Goal: Check status: Check status

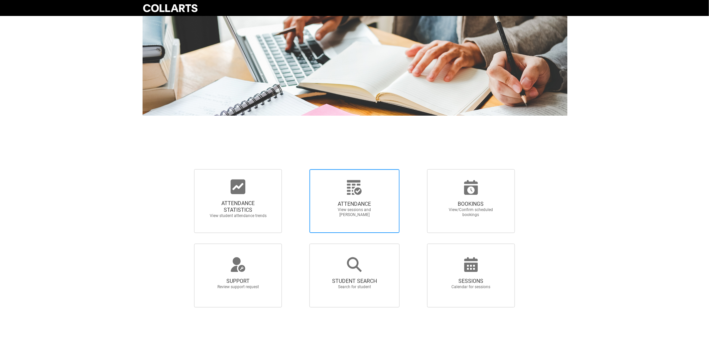
click at [340, 204] on span "ATTENDANCE" at bounding box center [354, 204] width 59 height 7
click at [298, 169] on input "ATTENDANCE View sessions and [PERSON_NAME]" at bounding box center [298, 169] width 0 height 0
radio input "true"
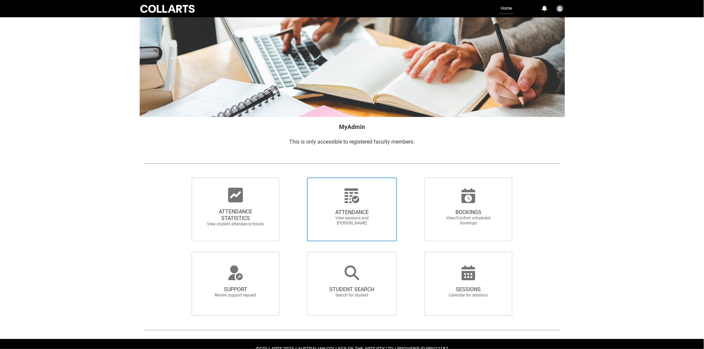
click at [357, 214] on span "ATTENDANCE" at bounding box center [352, 212] width 59 height 7
click at [296, 178] on input "ATTENDANCE View sessions and [PERSON_NAME]" at bounding box center [295, 177] width 0 height 0
radio input "true"
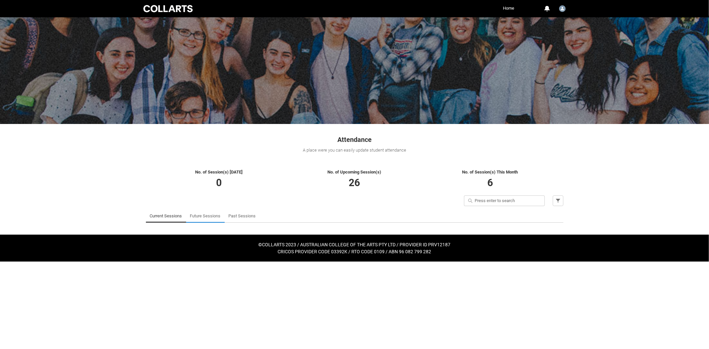
click at [209, 215] on link "Future Sessions" at bounding box center [205, 216] width 31 height 13
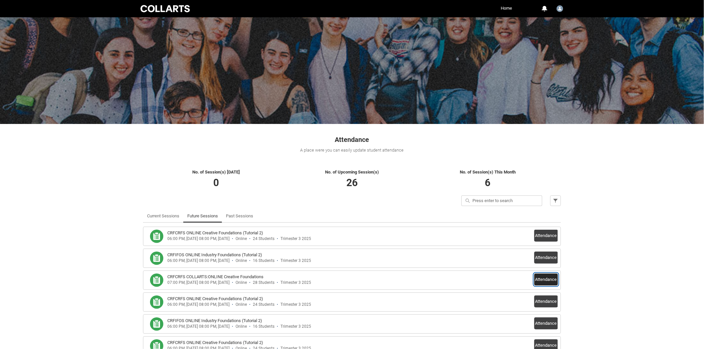
click at [547, 278] on button "Attendance" at bounding box center [546, 280] width 24 height 12
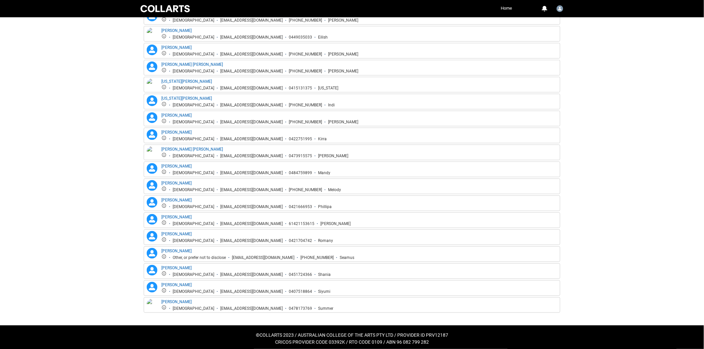
scroll to position [454, 0]
